Goal: Task Accomplishment & Management: Manage account settings

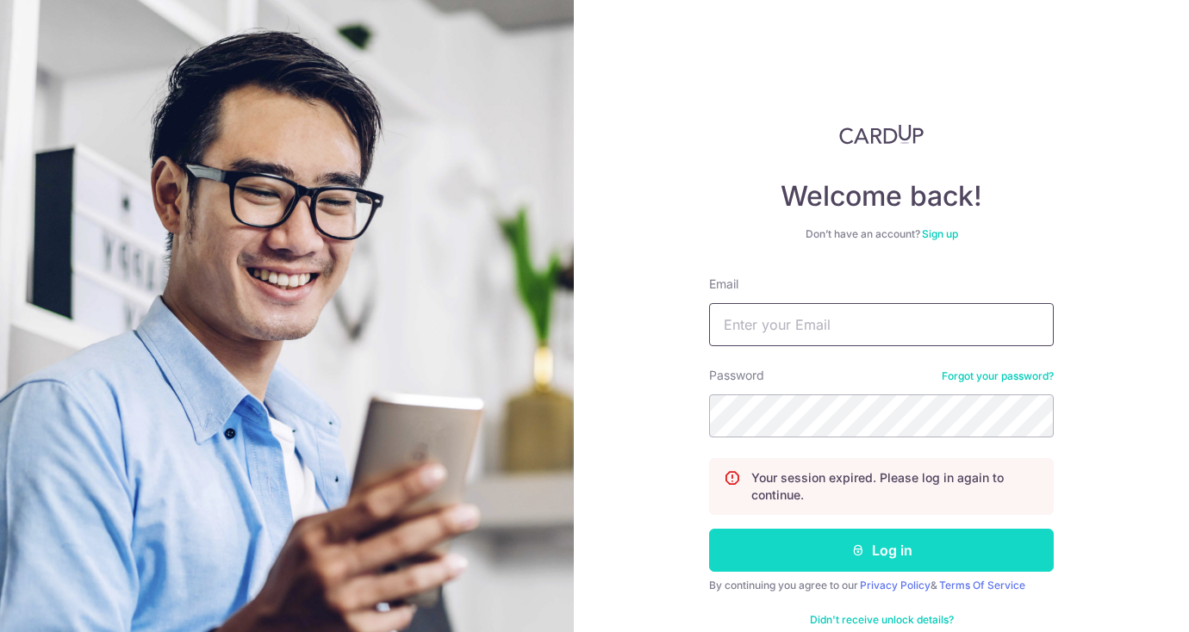
type input "[PERSON_NAME][EMAIL_ADDRESS][DOMAIN_NAME]"
click at [810, 537] on button "Log in" at bounding box center [881, 550] width 345 height 43
